Goal: Check status

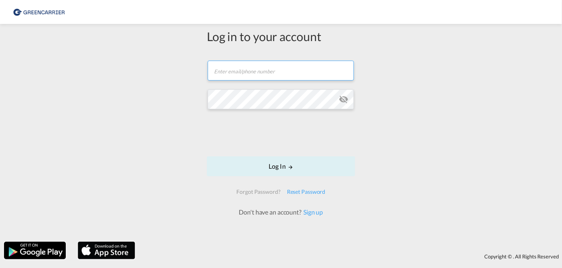
type input "[PERSON_NAME][EMAIL_ADDRESS][DOMAIN_NAME]"
click at [290, 153] on form "[PERSON_NAME][EMAIL_ADDRESS][DOMAIN_NAME] Password field is required Log In For…" at bounding box center [281, 135] width 148 height 164
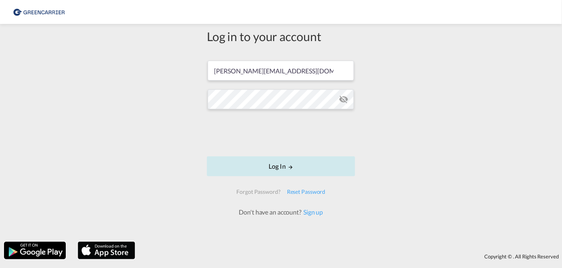
click at [281, 166] on button "Log In" at bounding box center [281, 166] width 148 height 20
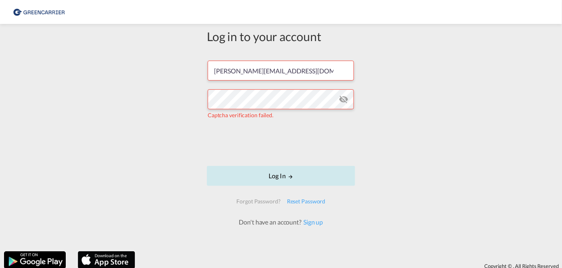
click at [275, 178] on button "Log In" at bounding box center [281, 176] width 148 height 20
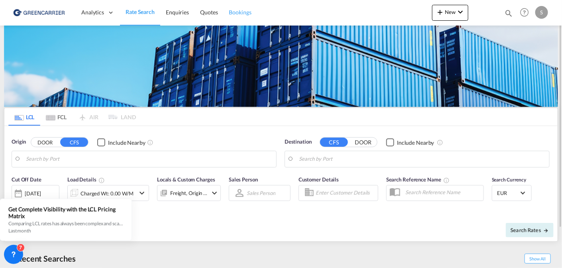
drag, startPoint x: 248, startPoint y: 14, endPoint x: 243, endPoint y: 25, distance: 11.9
click at [248, 14] on span "Bookings" at bounding box center [240, 12] width 22 height 7
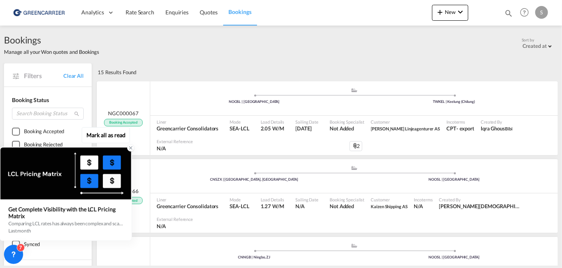
click at [129, 149] on icon at bounding box center [131, 148] width 6 height 6
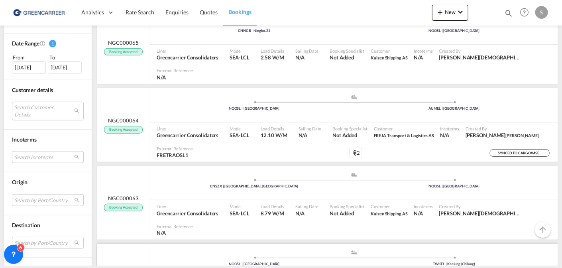
scroll to position [239, 0]
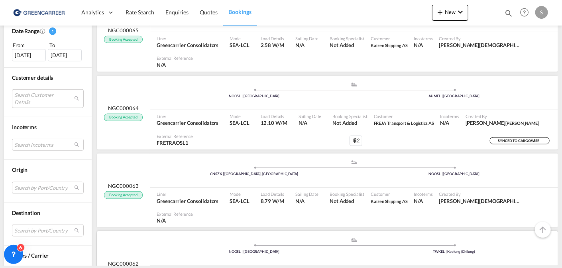
click at [135, 231] on div "NGC000062 Booking Accepted" at bounding box center [123, 268] width 53 height 74
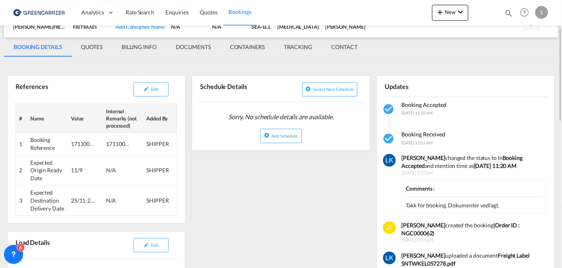
scroll to position [198, 0]
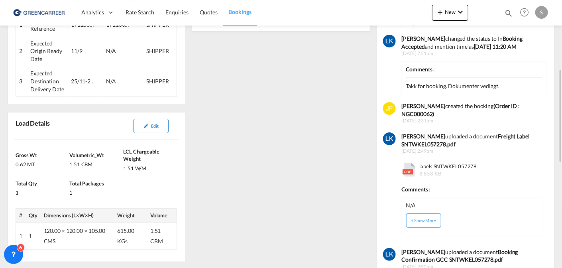
click at [159, 129] on button "Edit" at bounding box center [150, 126] width 35 height 14
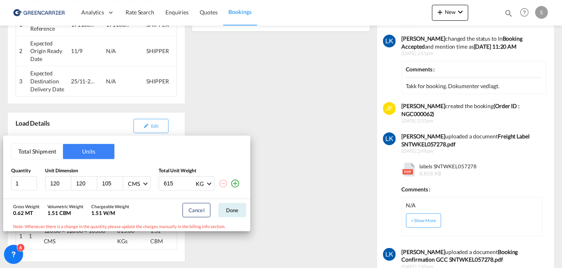
click at [285, 147] on div "Total Shipment Units Quantity Unit Dimension Total Unit Weight 1 120 120 105 CM…" at bounding box center [281, 134] width 562 height 268
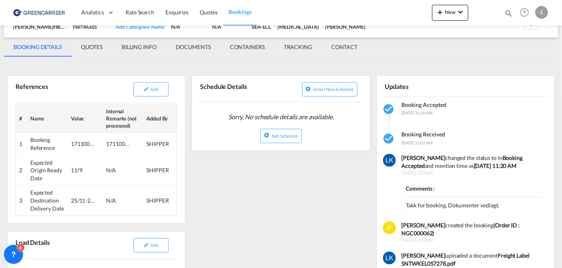
scroll to position [0, 0]
